Goal: Information Seeking & Learning: Learn about a topic

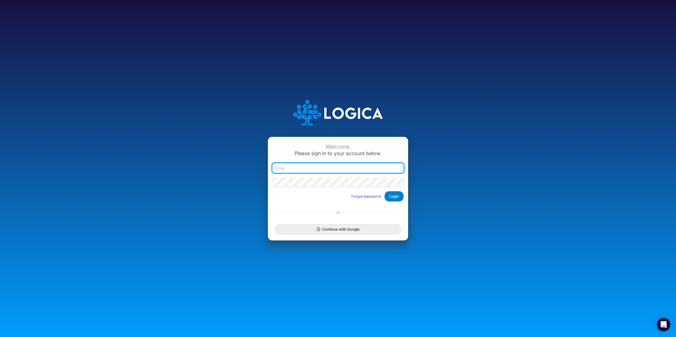
type input "[EMAIL_ADDRESS][DOMAIN_NAME]"
click at [393, 198] on button "Login" at bounding box center [393, 196] width 19 height 10
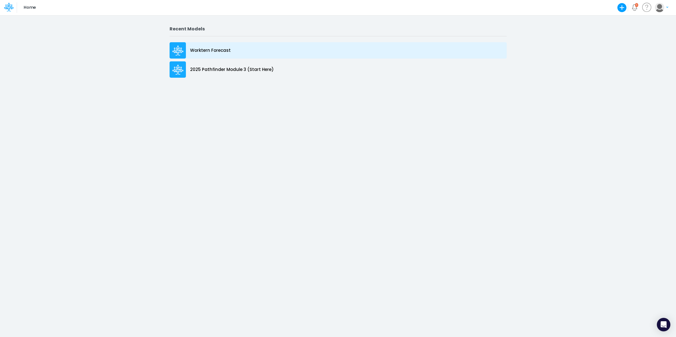
click at [213, 51] on p "Worktern Forecast" at bounding box center [210, 50] width 41 height 6
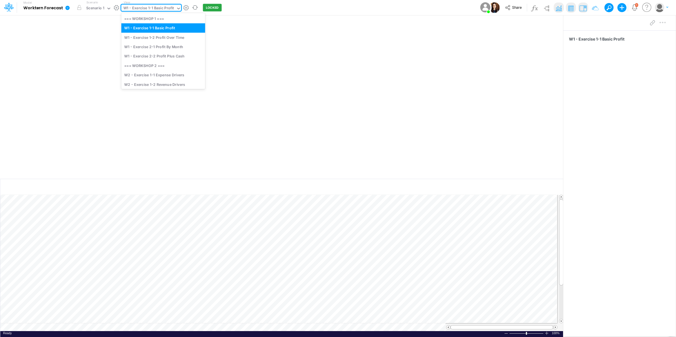
click at [171, 9] on div "W1 - Exercise 1-1 Basic Profit" at bounding box center [148, 8] width 51 height 6
click at [169, 76] on div "W2 - Exercise 1-1 Expense Drivers" at bounding box center [163, 74] width 84 height 9
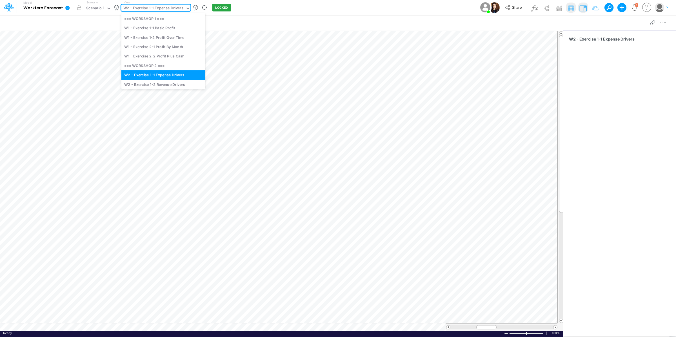
click at [170, 10] on div "W2 - Exercise 1-1 Expense Drivers" at bounding box center [153, 8] width 60 height 6
click at [168, 83] on div "W2 - Exercise 1-2 Revenue Drivers" at bounding box center [163, 84] width 84 height 9
click at [172, 10] on div "W2 - Exercise 1-2 Revenue Drivers" at bounding box center [153, 8] width 61 height 6
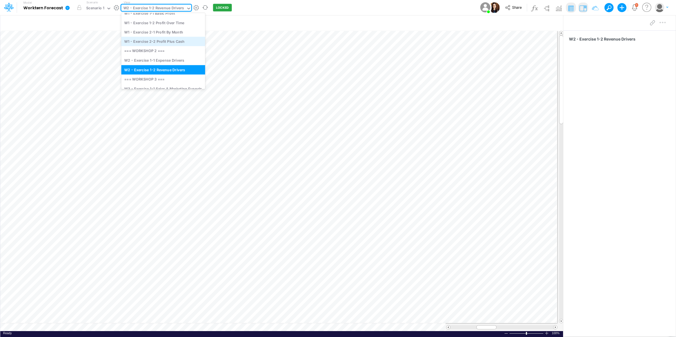
scroll to position [21, 0]
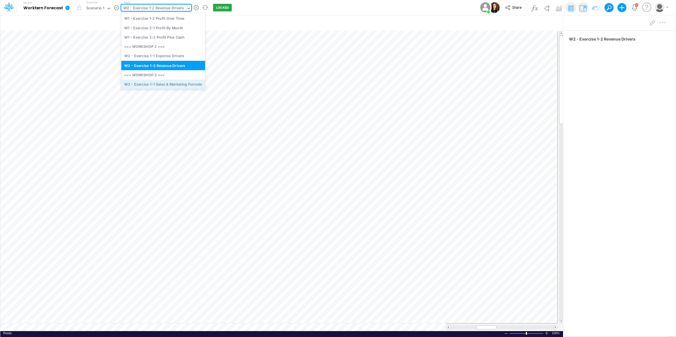
click at [161, 82] on div "W3 - Exercise 1-1 Sales & Marketing Funnels" at bounding box center [163, 83] width 84 height 9
